Goal: Task Accomplishment & Management: Complete application form

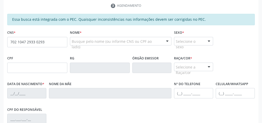
type input "702 1047 2933 0293"
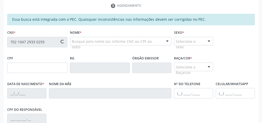
type input "150.421.444-71"
type input "21/[DATE]"
type input "Suelen Conceicao dos Santos"
type input "[PHONE_NUMBER]"
type input "06"
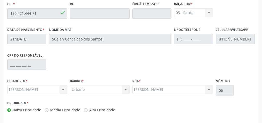
scroll to position [188, 0]
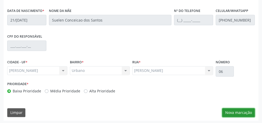
click at [242, 111] on button "Nova marcação" at bounding box center [238, 112] width 33 height 9
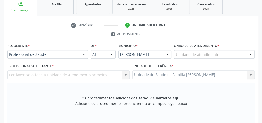
scroll to position [64, 0]
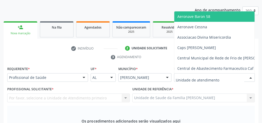
click at [252, 77] on div at bounding box center [251, 77] width 8 height 9
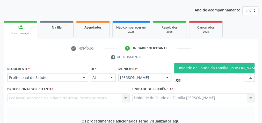
click at [230, 65] on span "Unidade de Saude da Familia [PERSON_NAME]" at bounding box center [218, 67] width 81 height 5
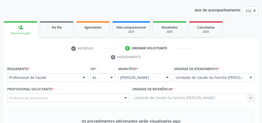
scroll to position [84, 0]
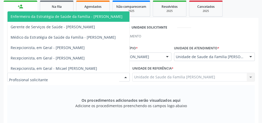
click at [125, 77] on div at bounding box center [126, 77] width 8 height 9
click at [52, 79] on input "text" at bounding box center [64, 79] width 110 height 10
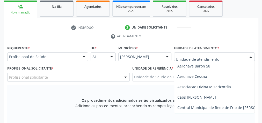
click at [252, 57] on div at bounding box center [251, 57] width 8 height 9
click at [213, 52] on div at bounding box center [214, 56] width 81 height 9
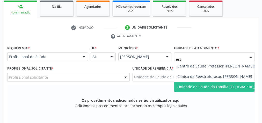
type input "esta"
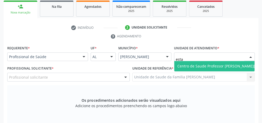
click at [213, 66] on span "Centro de Saude Professor [PERSON_NAME][GEOGRAPHIC_DATA]" at bounding box center [234, 66] width 113 height 5
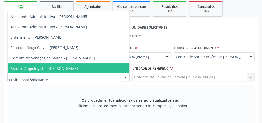
click at [128, 75] on div at bounding box center [126, 77] width 8 height 9
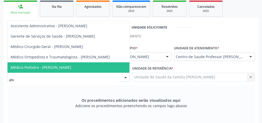
type input "alva"
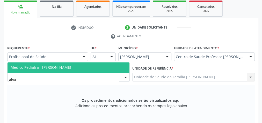
click at [71, 65] on span "Médico Pediatra - [PERSON_NAME]" at bounding box center [41, 67] width 61 height 5
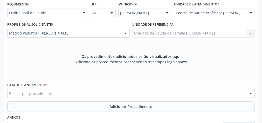
scroll to position [146, 0]
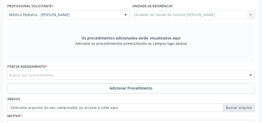
click at [104, 77] on div "Buscar por procedimento" at bounding box center [131, 75] width 248 height 9
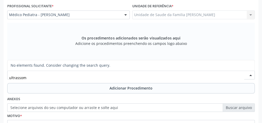
type input "ultrasso"
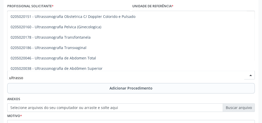
scroll to position [104, 0]
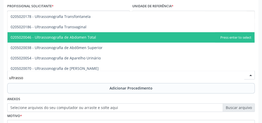
click at [75, 37] on span "0205020046 - Ultrassonografia de Abdomen Total" at bounding box center [54, 37] width 86 height 5
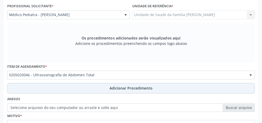
click at [128, 89] on span "Adicionar Procedimento" at bounding box center [131, 87] width 43 height 5
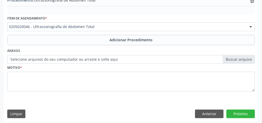
scroll to position [176, 0]
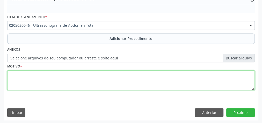
click at [111, 77] on textarea at bounding box center [131, 80] width 248 height 20
type textarea "dor lombar"
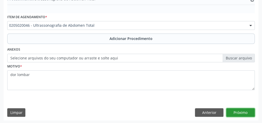
click at [245, 110] on button "Próximo" at bounding box center [241, 112] width 29 height 9
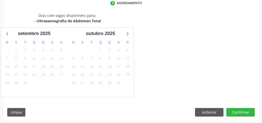
scroll to position [137, 0]
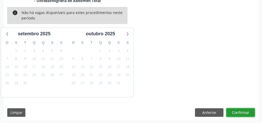
click at [245, 110] on button "Confirmar" at bounding box center [241, 112] width 29 height 9
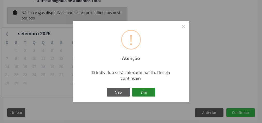
click at [152, 94] on button "Sim" at bounding box center [143, 92] width 23 height 9
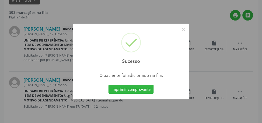
scroll to position [55, 0]
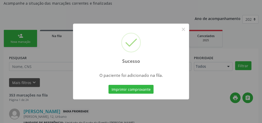
click at [152, 94] on div "Imprimir comprovante Cancel" at bounding box center [131, 89] width 47 height 11
click at [183, 31] on button "×" at bounding box center [183, 29] width 9 height 9
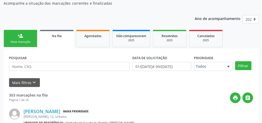
click at [15, 36] on link "person_add Nova marcação" at bounding box center [21, 38] width 34 height 17
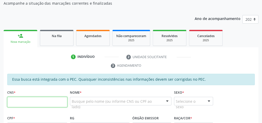
click at [51, 100] on input "text" at bounding box center [37, 102] width 60 height 10
type input "706 4081 0831 2582"
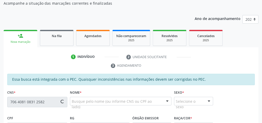
type input "176.630.824-43"
type input "1[DATE]"
type input "Suelem Conceicao dos Santos"
type input "[PHONE_NUMBER]"
type input "S/N"
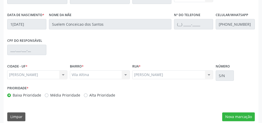
scroll to position [188, 0]
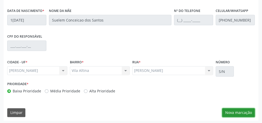
click at [242, 111] on button "Nova marcação" at bounding box center [238, 112] width 33 height 9
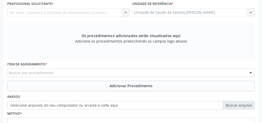
scroll to position [105, 0]
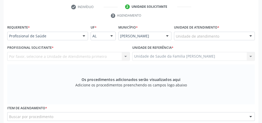
click at [251, 35] on div at bounding box center [251, 36] width 8 height 9
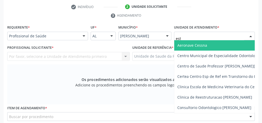
type input "esta"
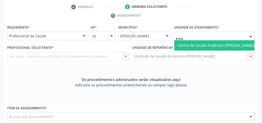
click at [238, 41] on span "Centro de Saude Professor [PERSON_NAME][GEOGRAPHIC_DATA]" at bounding box center [233, 45] width 119 height 10
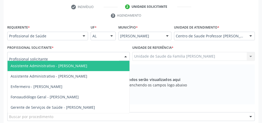
click at [127, 52] on div at bounding box center [126, 56] width 8 height 9
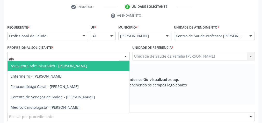
type input "alva"
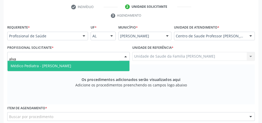
click at [62, 64] on span "Médico Pediatra - [PERSON_NAME]" at bounding box center [41, 65] width 61 height 5
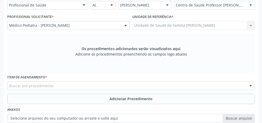
scroll to position [167, 0]
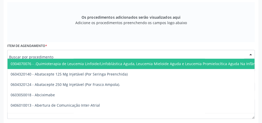
click at [137, 53] on div at bounding box center [131, 54] width 248 height 9
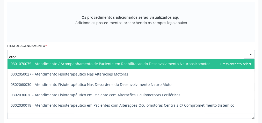
type input "otorr"
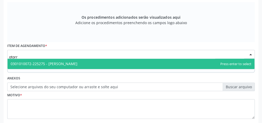
click at [78, 62] on span "0301010072-225275 - [PERSON_NAME]" at bounding box center [44, 63] width 67 height 5
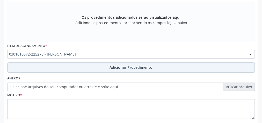
click at [119, 66] on span "Adicionar Procedimento" at bounding box center [131, 67] width 43 height 5
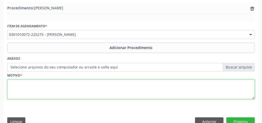
click at [101, 82] on textarea at bounding box center [131, 89] width 248 height 20
click at [16, 83] on textarea "amedalite decorrente" at bounding box center [131, 89] width 248 height 20
click at [20, 82] on textarea "amedalite decorrente" at bounding box center [131, 89] width 248 height 20
click at [26, 82] on textarea "ameoalite decorrente" at bounding box center [131, 89] width 248 height 20
click at [27, 83] on textarea "ameoalite decorrente" at bounding box center [131, 89] width 248 height 20
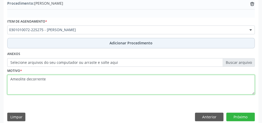
scroll to position [176, 0]
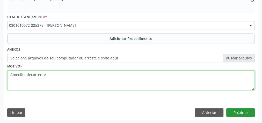
type textarea "Ameolite decorrente"
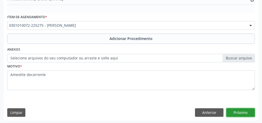
click at [245, 110] on button "Próximo" at bounding box center [241, 112] width 29 height 9
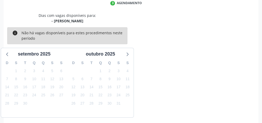
scroll to position [137, 0]
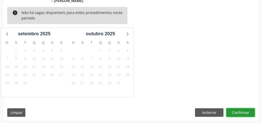
click at [245, 110] on button "Confirmar" at bounding box center [241, 112] width 29 height 9
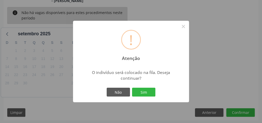
click at [152, 97] on div "Não Sim" at bounding box center [131, 92] width 51 height 11
click at [151, 92] on button "Sim" at bounding box center [143, 92] width 23 height 9
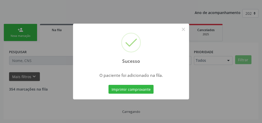
scroll to position [55, 0]
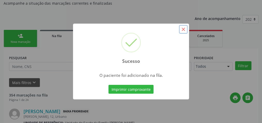
click at [183, 27] on button "×" at bounding box center [183, 29] width 9 height 9
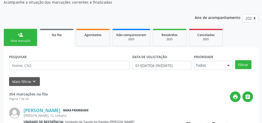
scroll to position [13, 0]
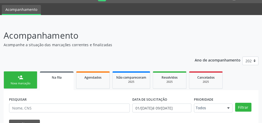
click at [57, 80] on link "Na fila" at bounding box center [57, 80] width 34 height 19
click at [28, 79] on link "person_add Nova marcação" at bounding box center [21, 79] width 34 height 17
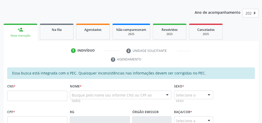
scroll to position [55, 0]
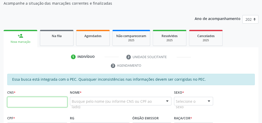
click at [53, 98] on input "text" at bounding box center [37, 102] width 60 height 10
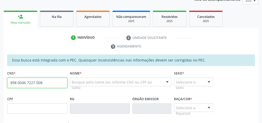
scroll to position [96, 0]
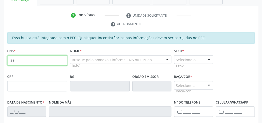
type input "8"
type input "898 0046 7222 7008"
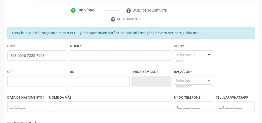
scroll to position [126, 0]
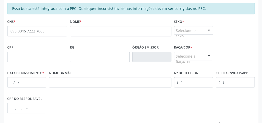
click at [61, 31] on span "none" at bounding box center [54, 30] width 23 height 6
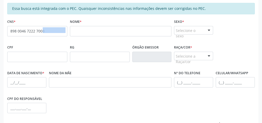
click at [61, 32] on div "none" at bounding box center [54, 30] width 23 height 7
click at [61, 40] on div "CNS * 898 0046 7222 7008 none" at bounding box center [37, 31] width 63 height 26
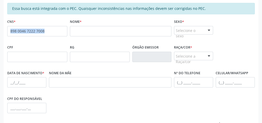
click at [61, 40] on div "CNS * 898 0046 7222 7008 none" at bounding box center [37, 31] width 63 height 26
click at [48, 41] on div "CNS * 898 0046 7222 7008 none" at bounding box center [37, 31] width 63 height 26
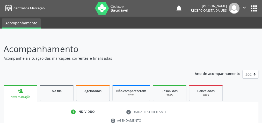
scroll to position [83, 0]
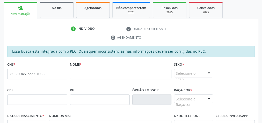
click at [55, 74] on span "none" at bounding box center [54, 73] width 23 height 6
click at [54, 73] on span "none" at bounding box center [54, 73] width 23 height 6
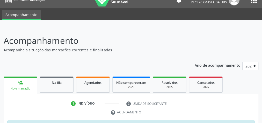
scroll to position [0, 0]
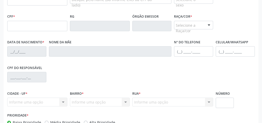
scroll to position [153, 0]
